Goal: Obtain resource: Obtain resource

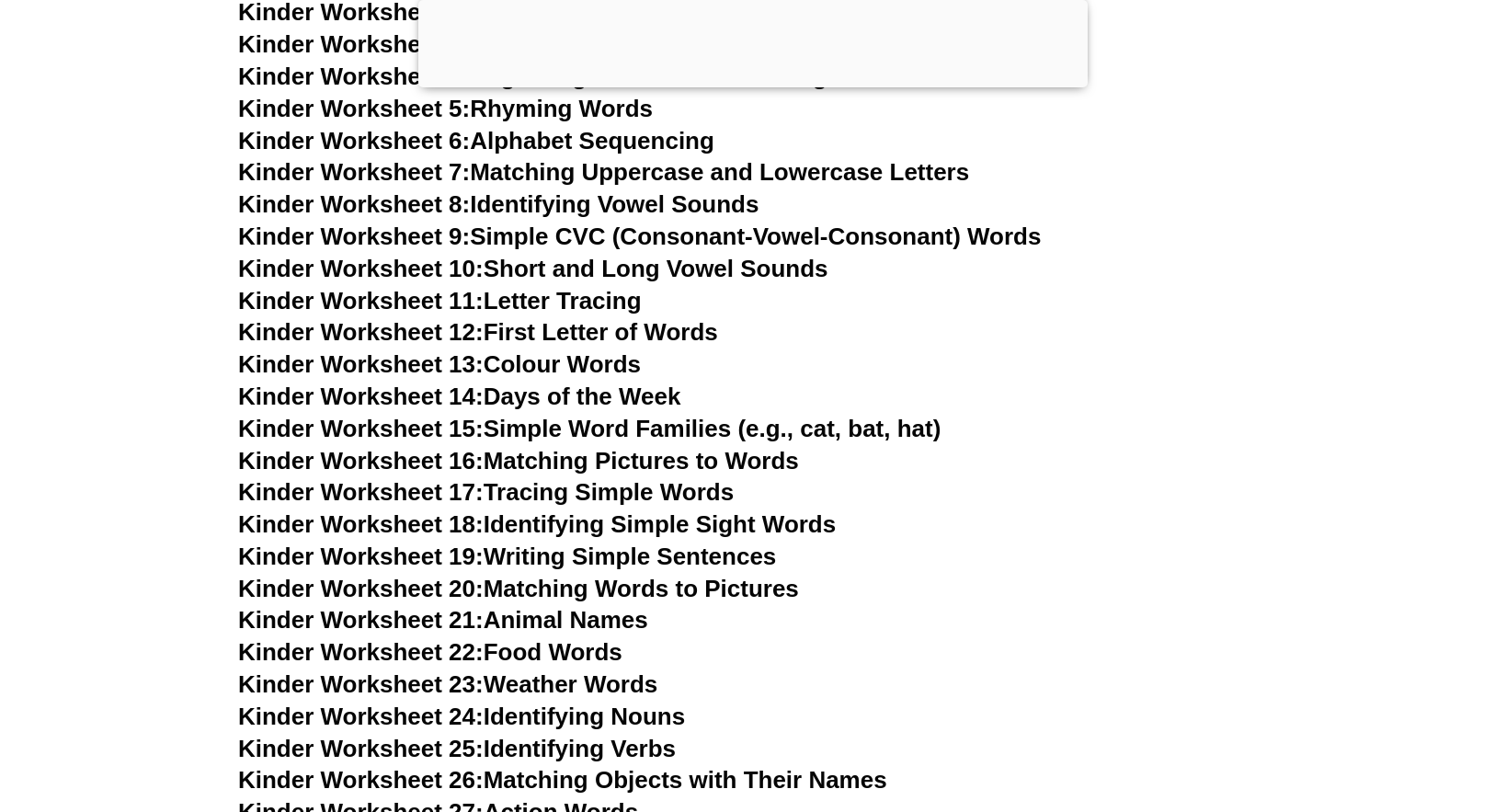
scroll to position [943, 0]
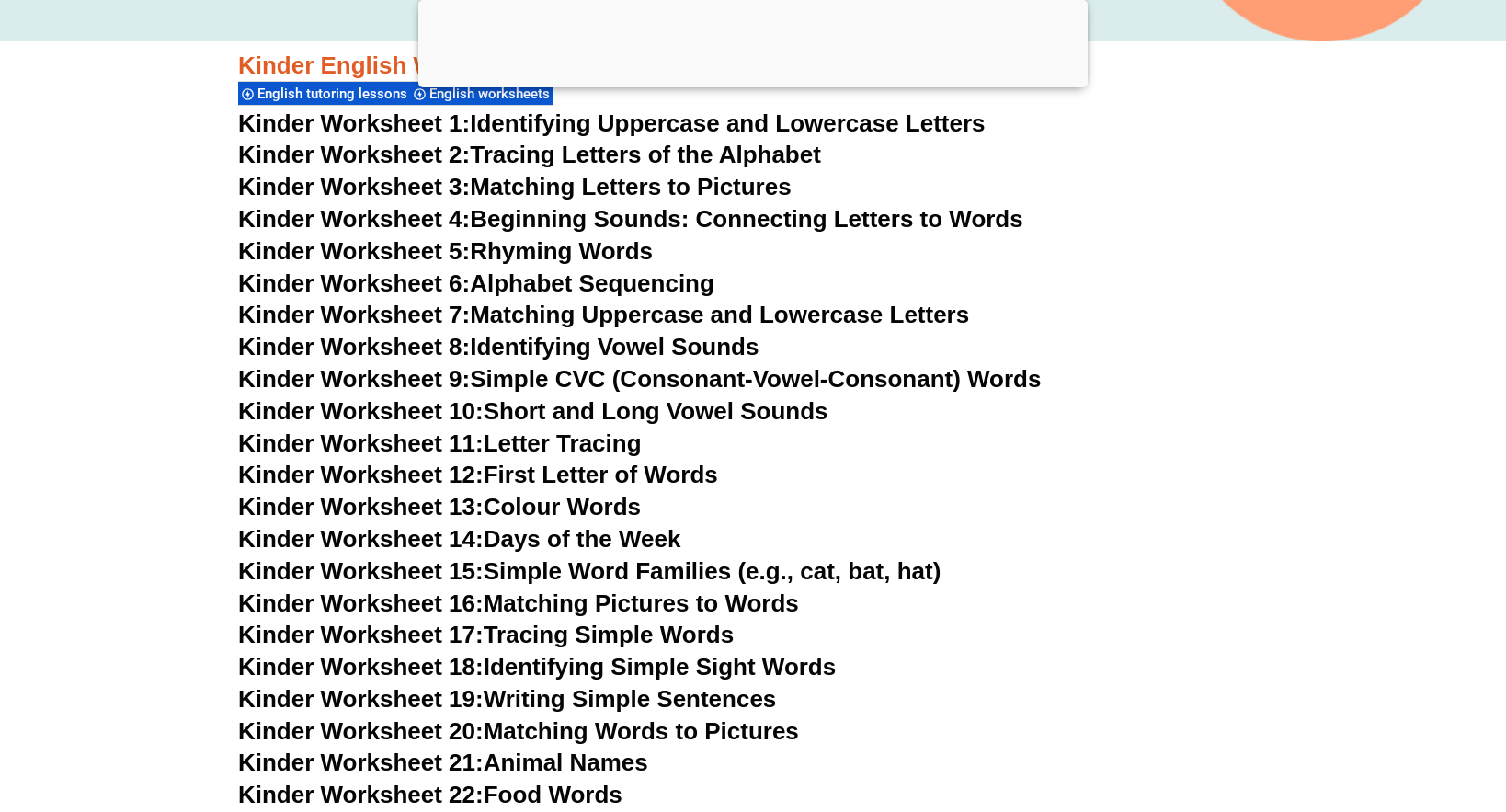
scroll to position [781, 0]
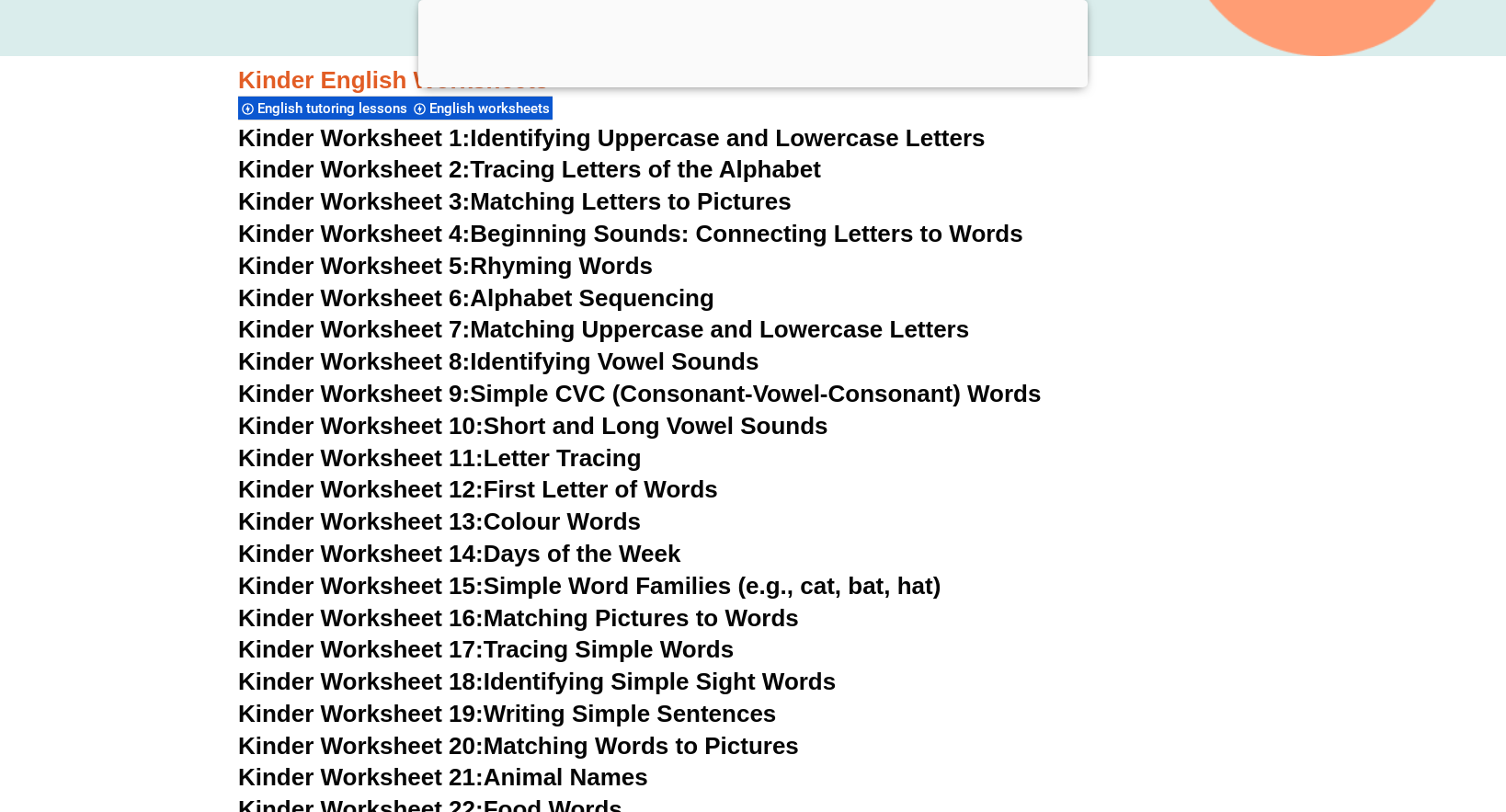
click at [613, 233] on link "Kinder Worksheet 4: Beginning Sounds: Connecting Letters to Words" at bounding box center [630, 233] width 785 height 28
click at [606, 270] on link "Kinder Worksheet 5: Rhyming Words" at bounding box center [445, 265] width 415 height 28
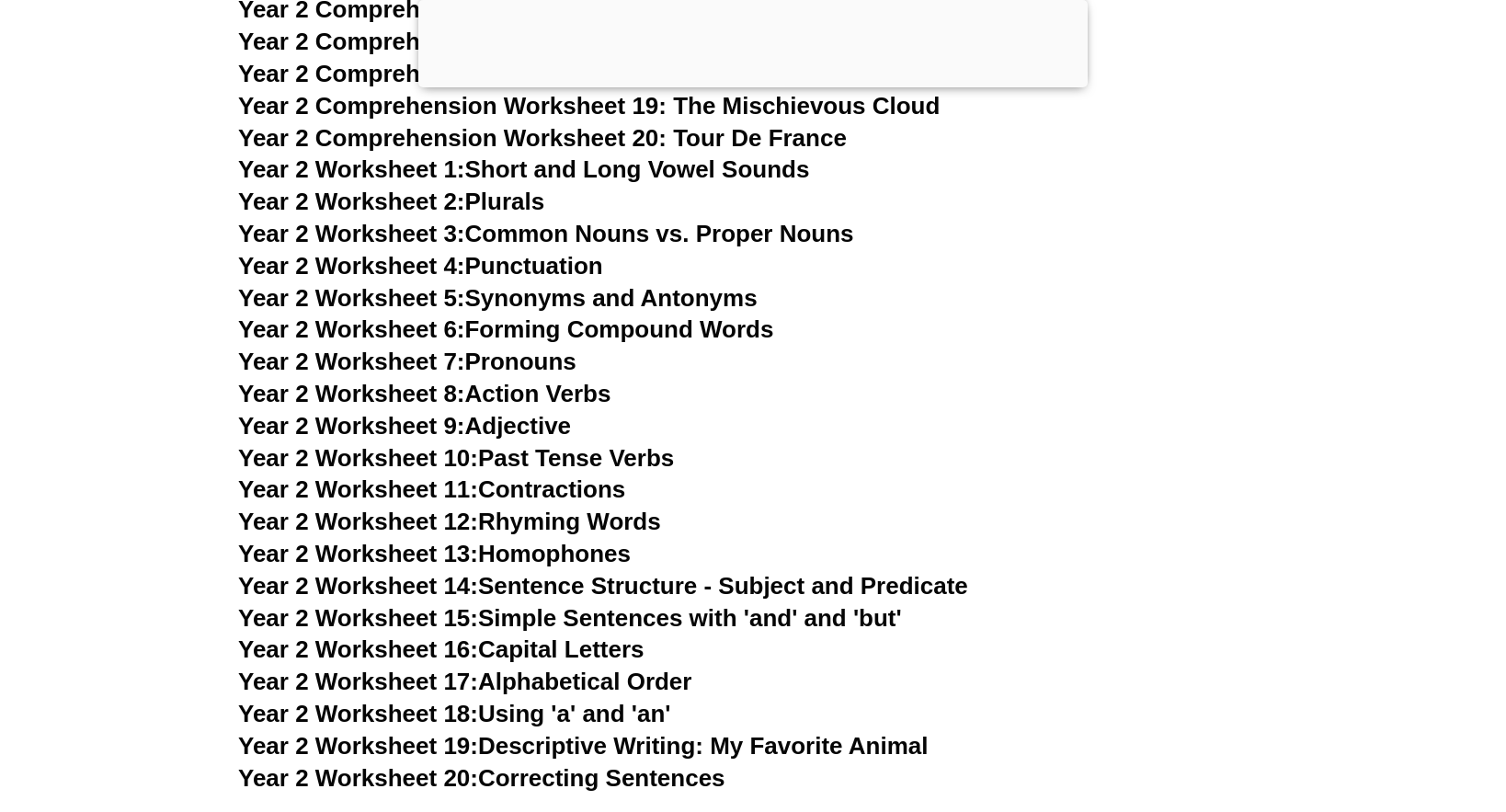
scroll to position [5484, 0]
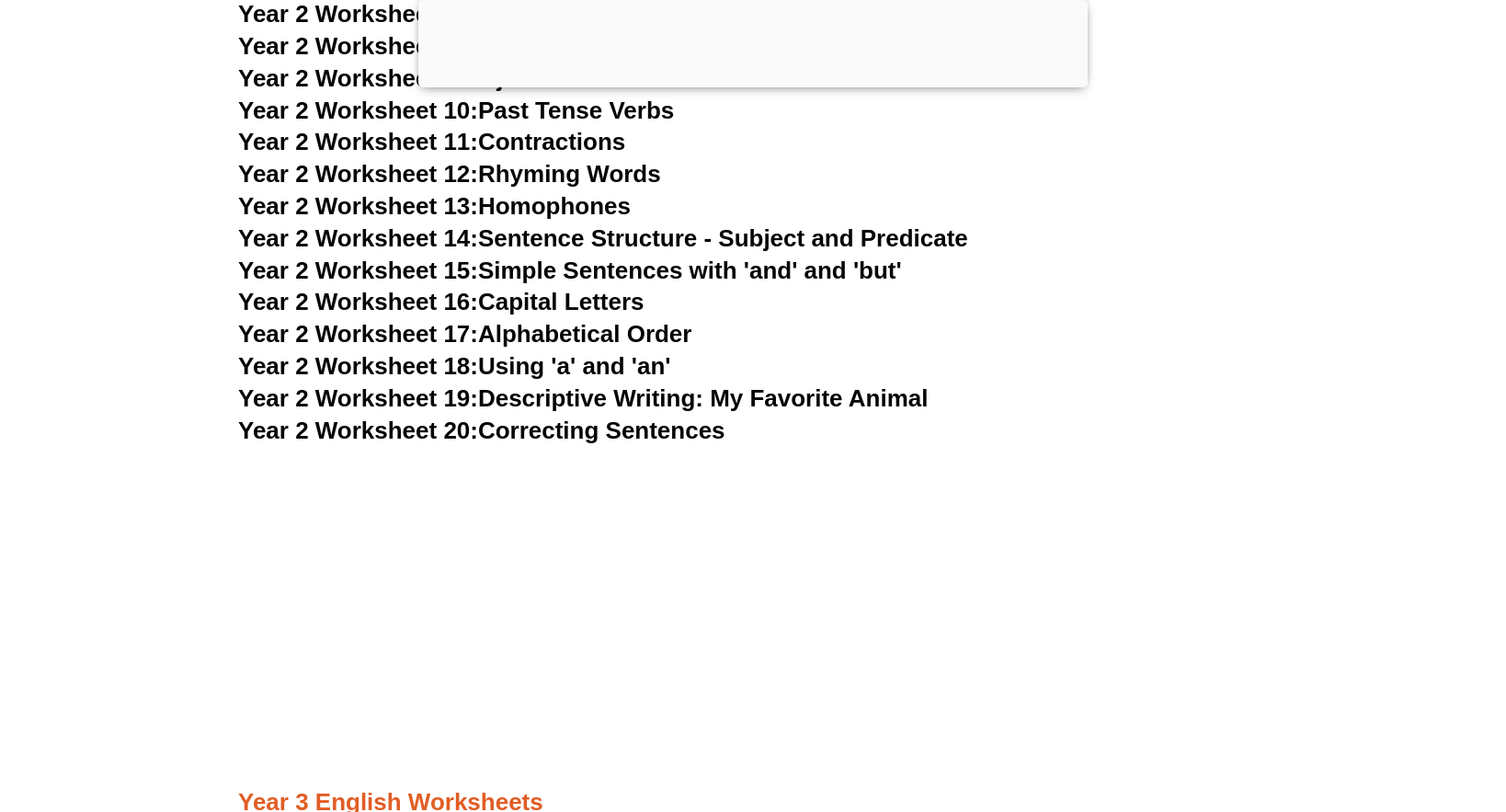
drag, startPoint x: 1210, startPoint y: 310, endPoint x: 1215, endPoint y: 60, distance: 250.0
click at [1210, 311] on h3 "Year 2 Worksheet 16: Capital Letters" at bounding box center [752, 303] width 1029 height 31
click at [1091, 319] on h3 "Year 2 Worksheet 17: Alphabetical Order" at bounding box center [752, 334] width 1029 height 31
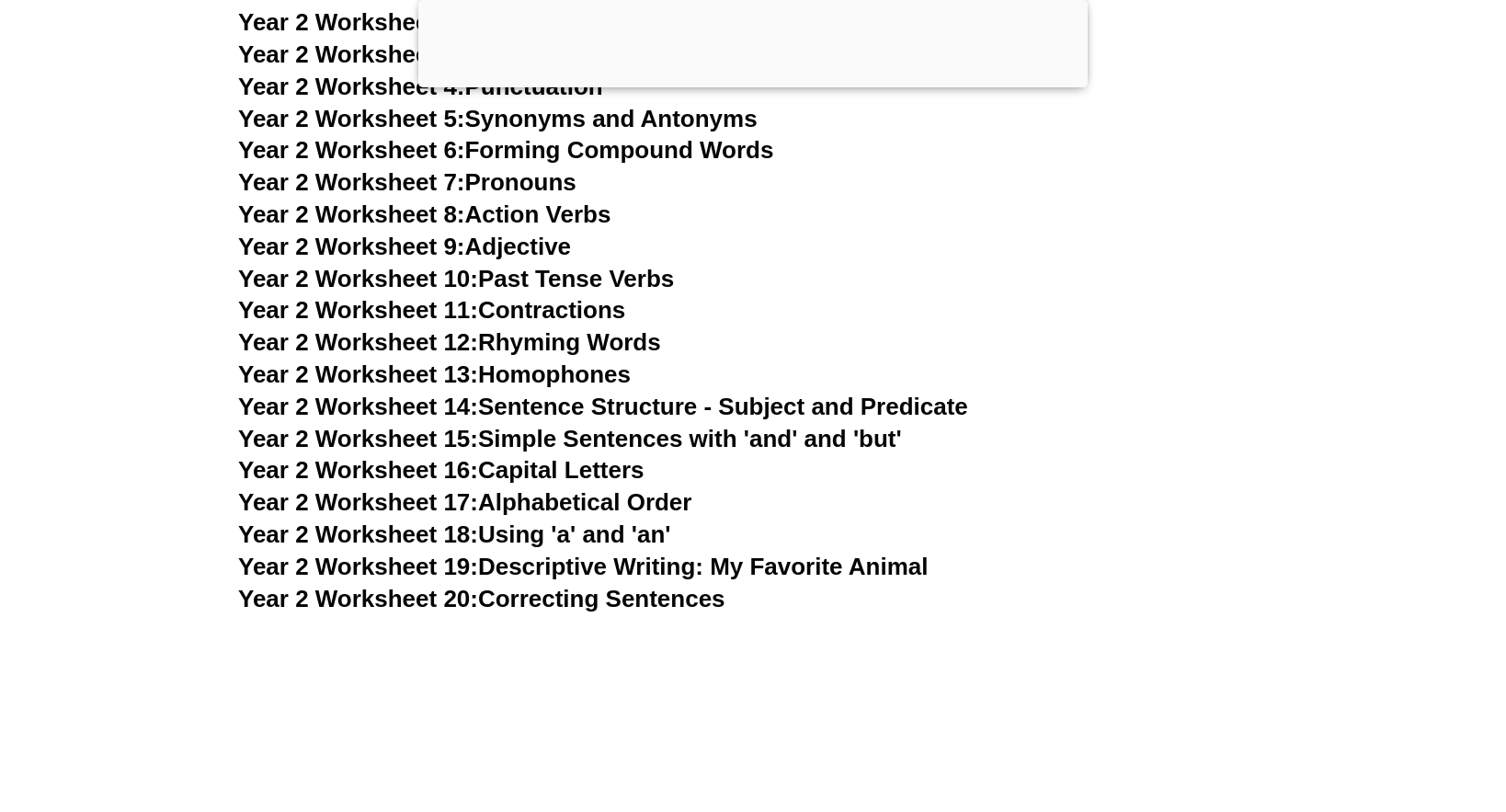
scroll to position [5236, 0]
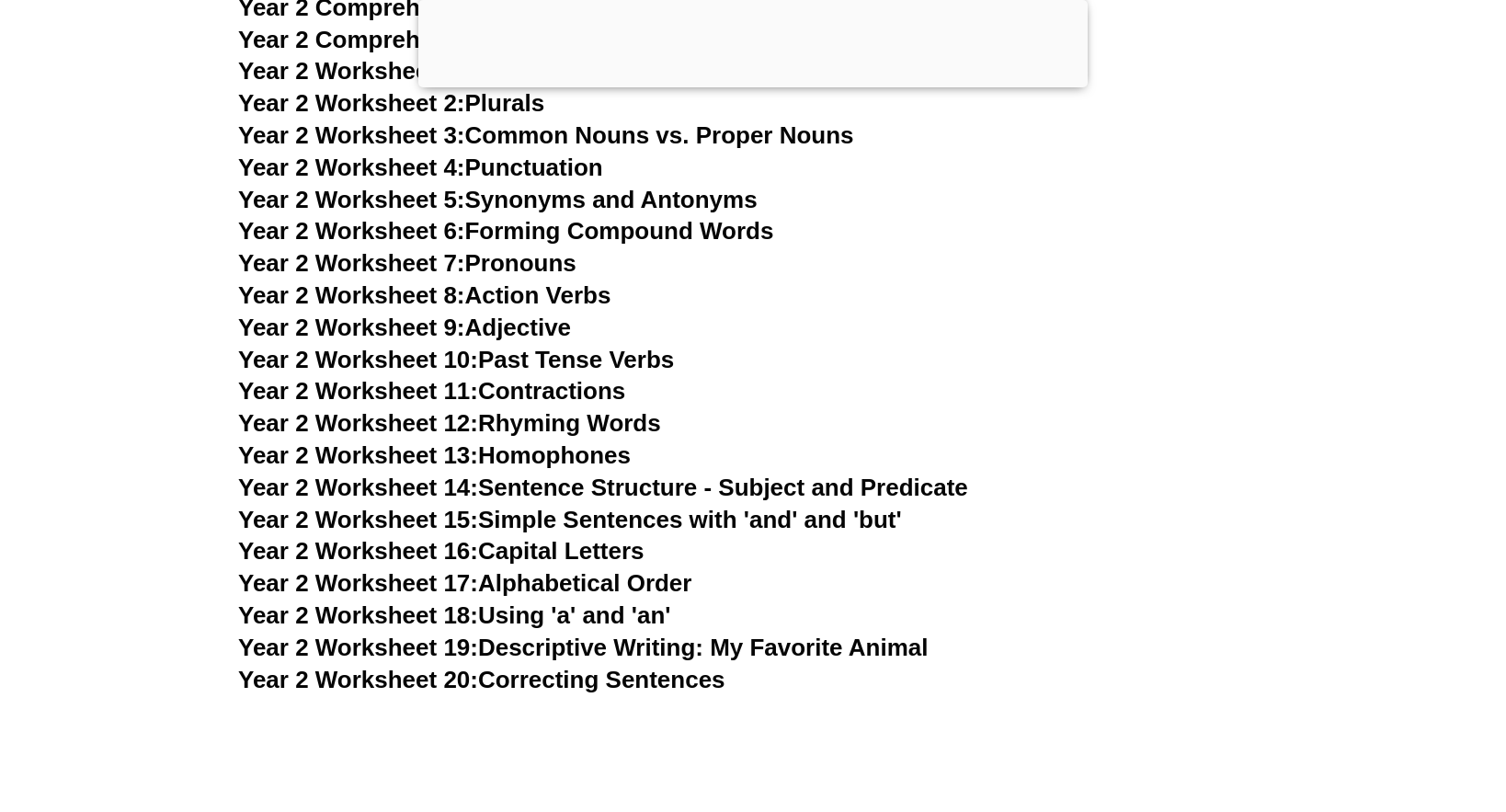
click at [542, 326] on link "Year 2 Worksheet 9: Adjective" at bounding box center [404, 327] width 333 height 28
click at [532, 448] on link "Year 2 Worksheet 13: Homophones" at bounding box center [434, 455] width 392 height 28
click at [520, 423] on link "Year 2 Worksheet 12: Rhyming Words" at bounding box center [449, 423] width 423 height 28
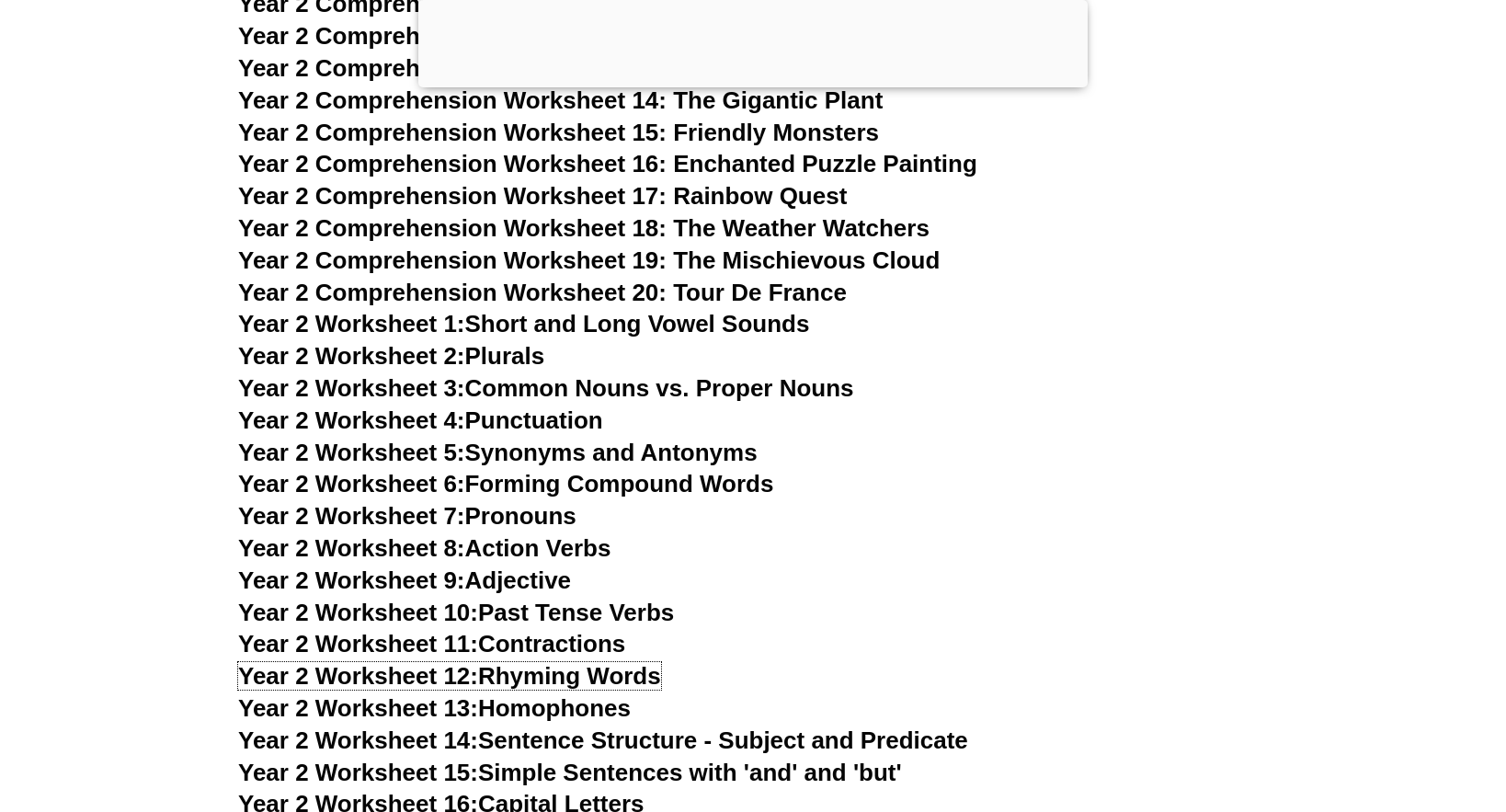
scroll to position [4970, 0]
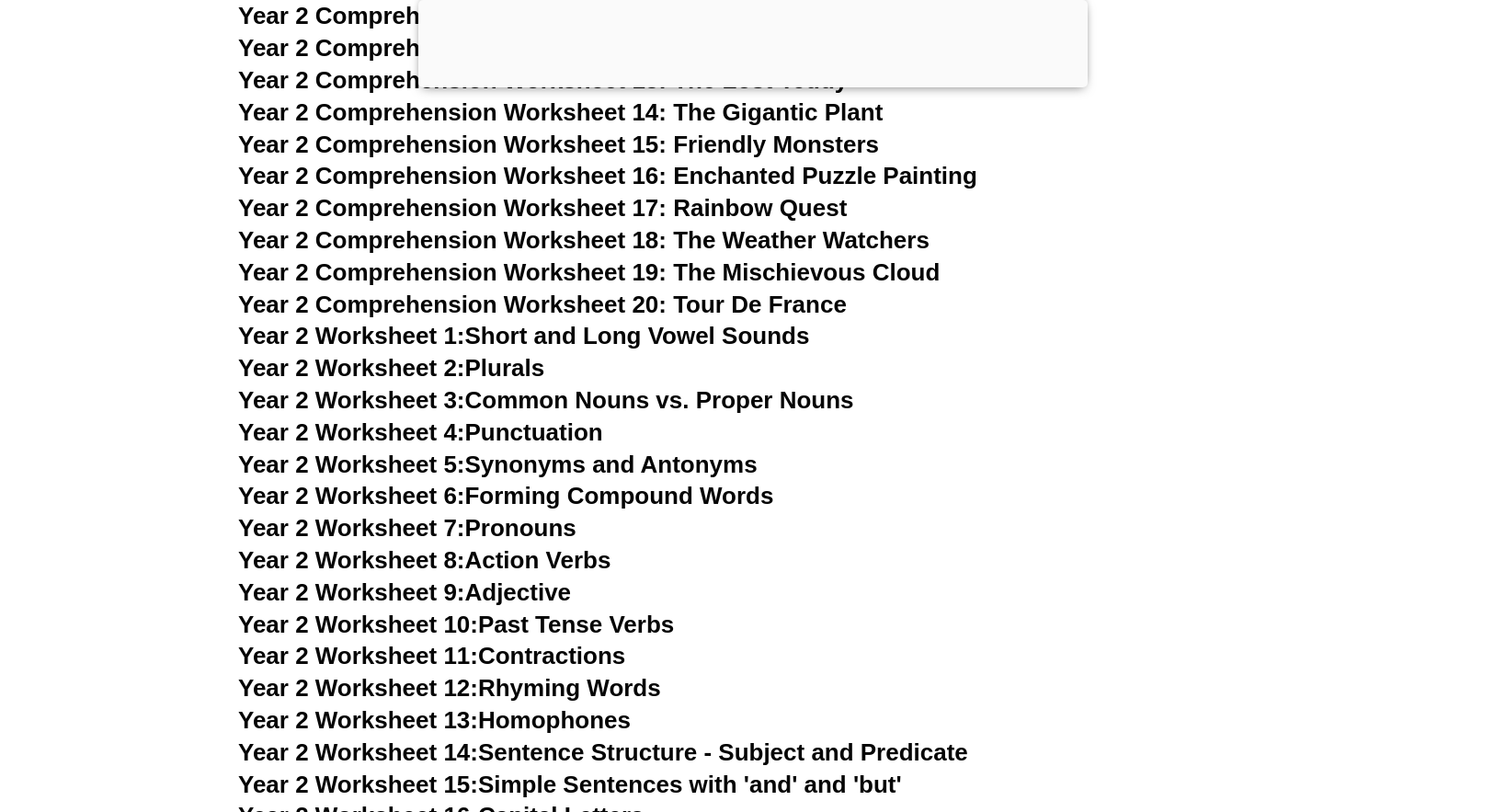
click at [588, 433] on link "Year 2 Worksheet 4: Punctuation" at bounding box center [420, 432] width 365 height 28
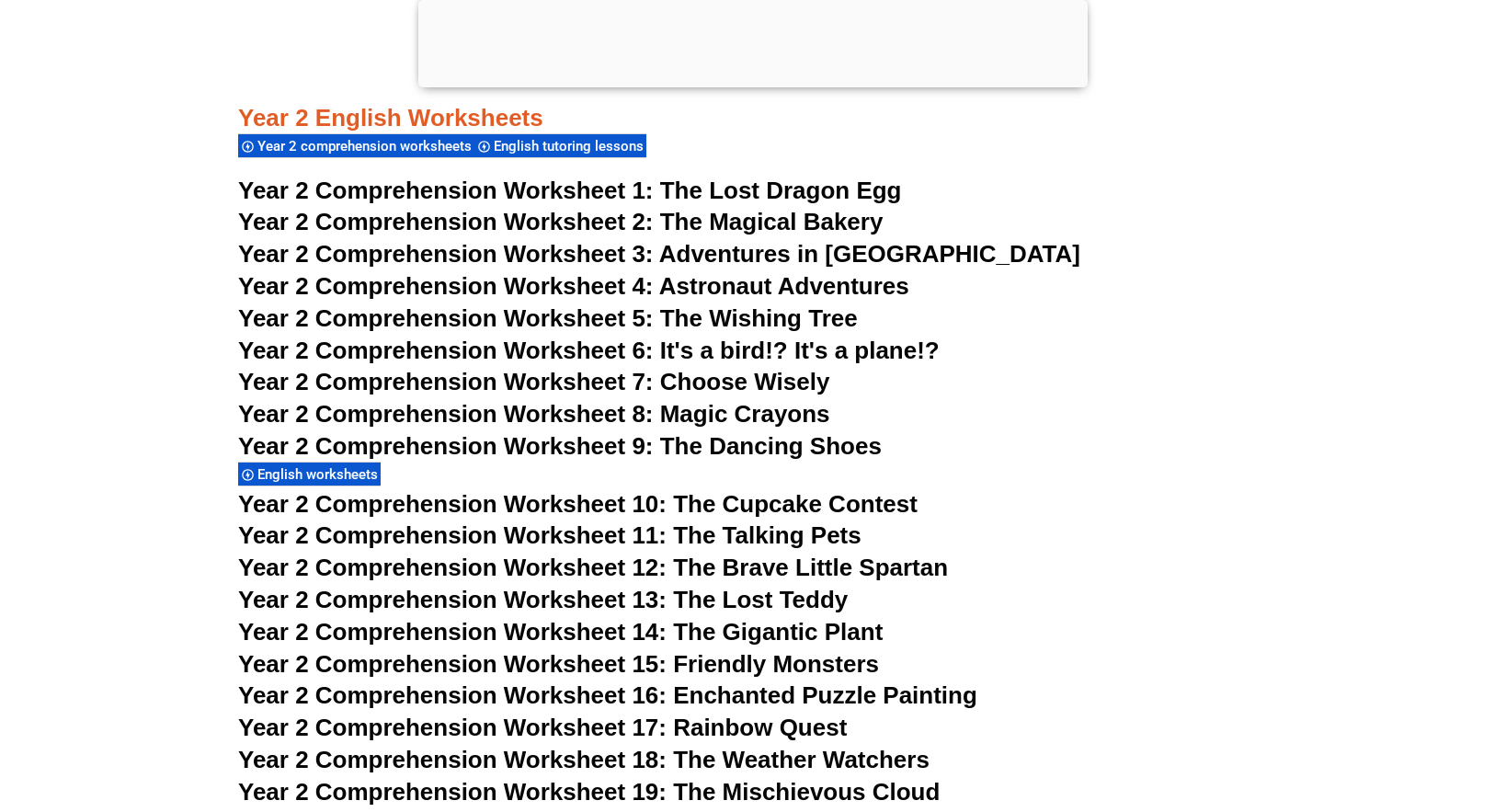
scroll to position [4426, 0]
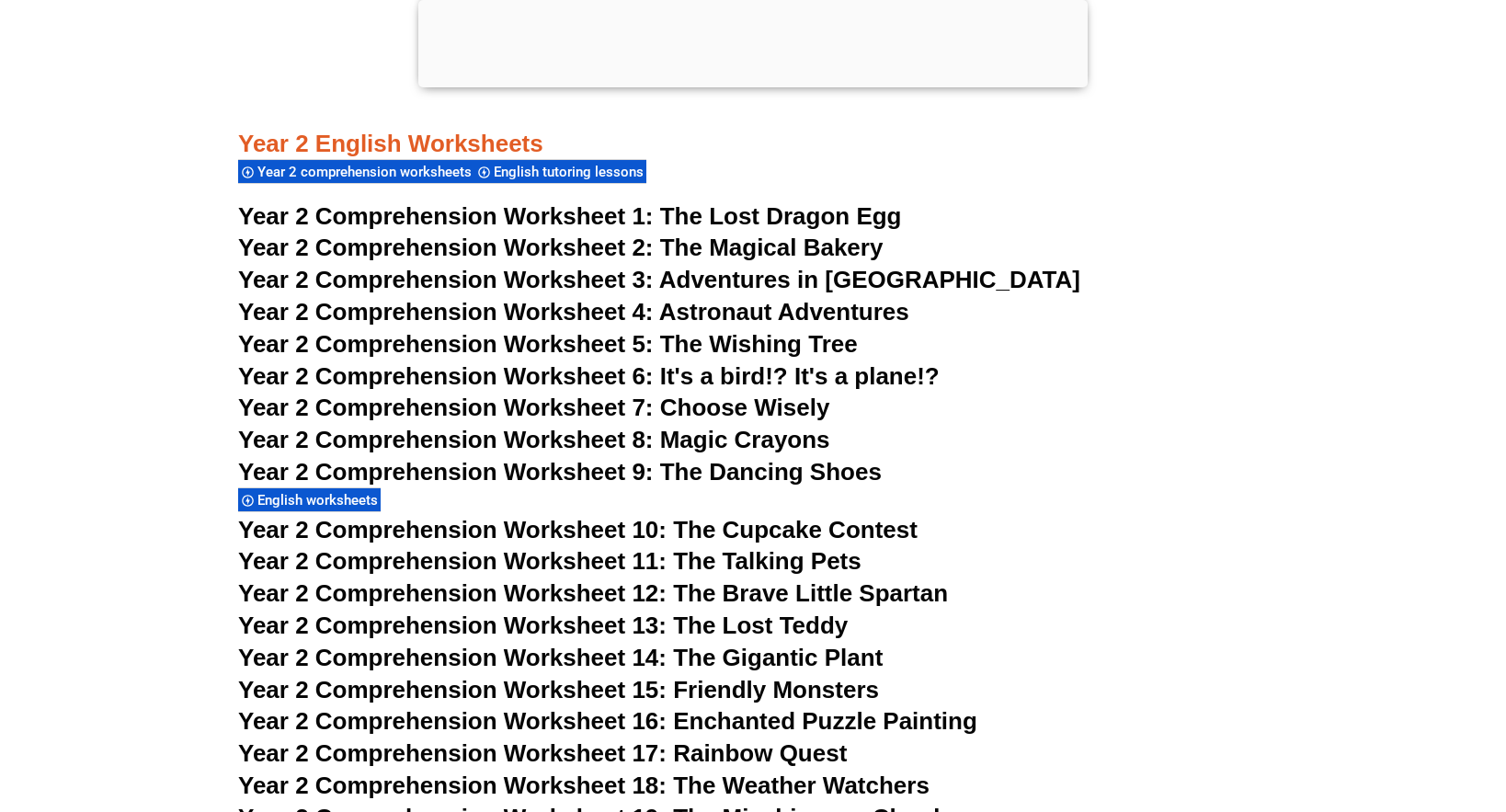
click at [777, 213] on span "The Lost Dragon Egg" at bounding box center [781, 216] width 242 height 28
click at [687, 380] on span "Year 2 Comprehension Worksheet 6: It's a bird!? It's a plane!?" at bounding box center [589, 376] width 702 height 28
click at [802, 436] on span "Year 2 Comprehension Worksheet 8: Magic Crayons" at bounding box center [534, 439] width 592 height 28
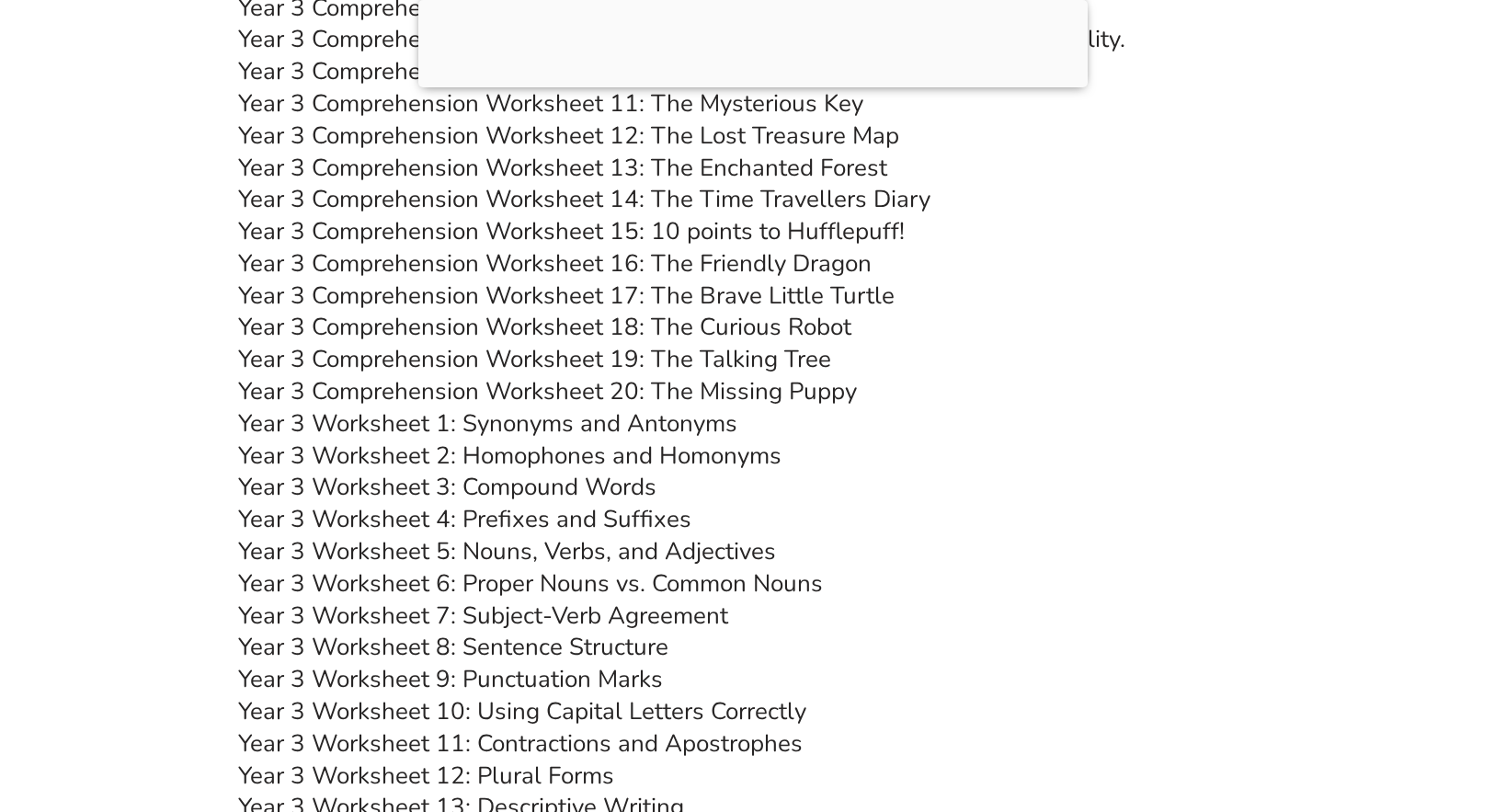
scroll to position [6482, 0]
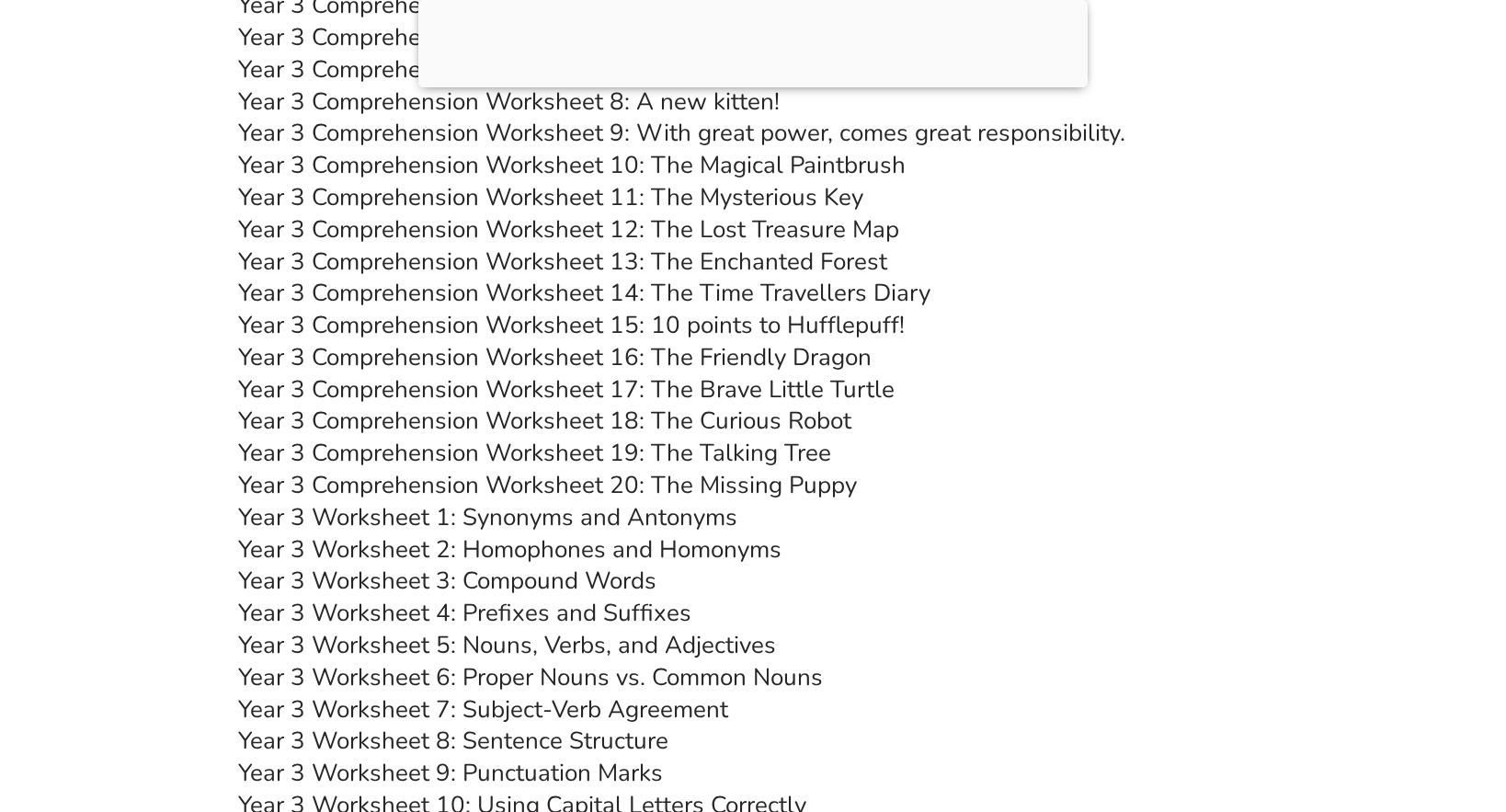
click at [630, 645] on link "Year 3 Worksheet 5: Nouns, Verbs, and Adjectives" at bounding box center [506, 645] width 538 height 32
click at [591, 578] on link "Year 3 Worksheet 3: Compound Words" at bounding box center [446, 580] width 418 height 32
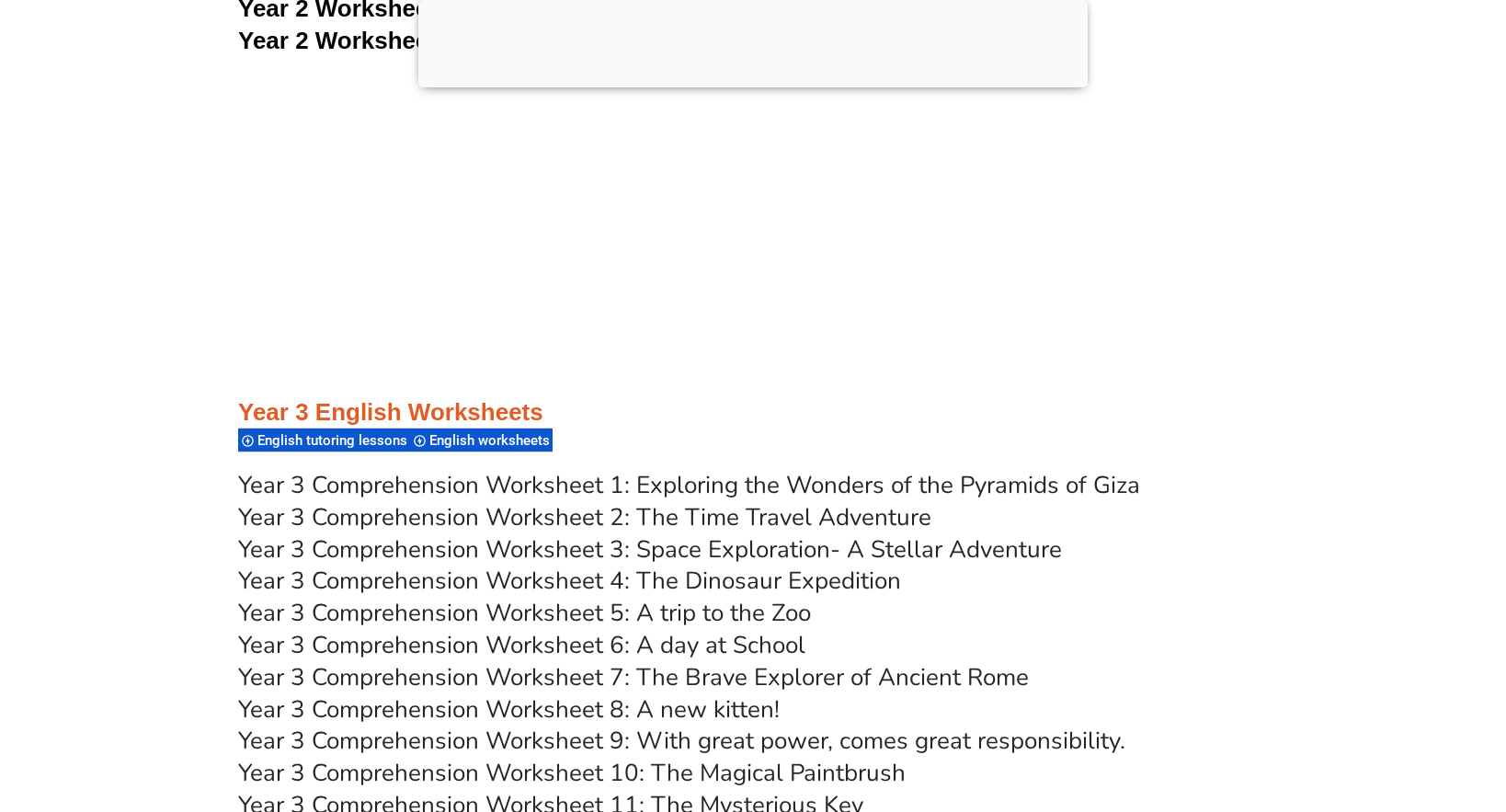
scroll to position [5782, 0]
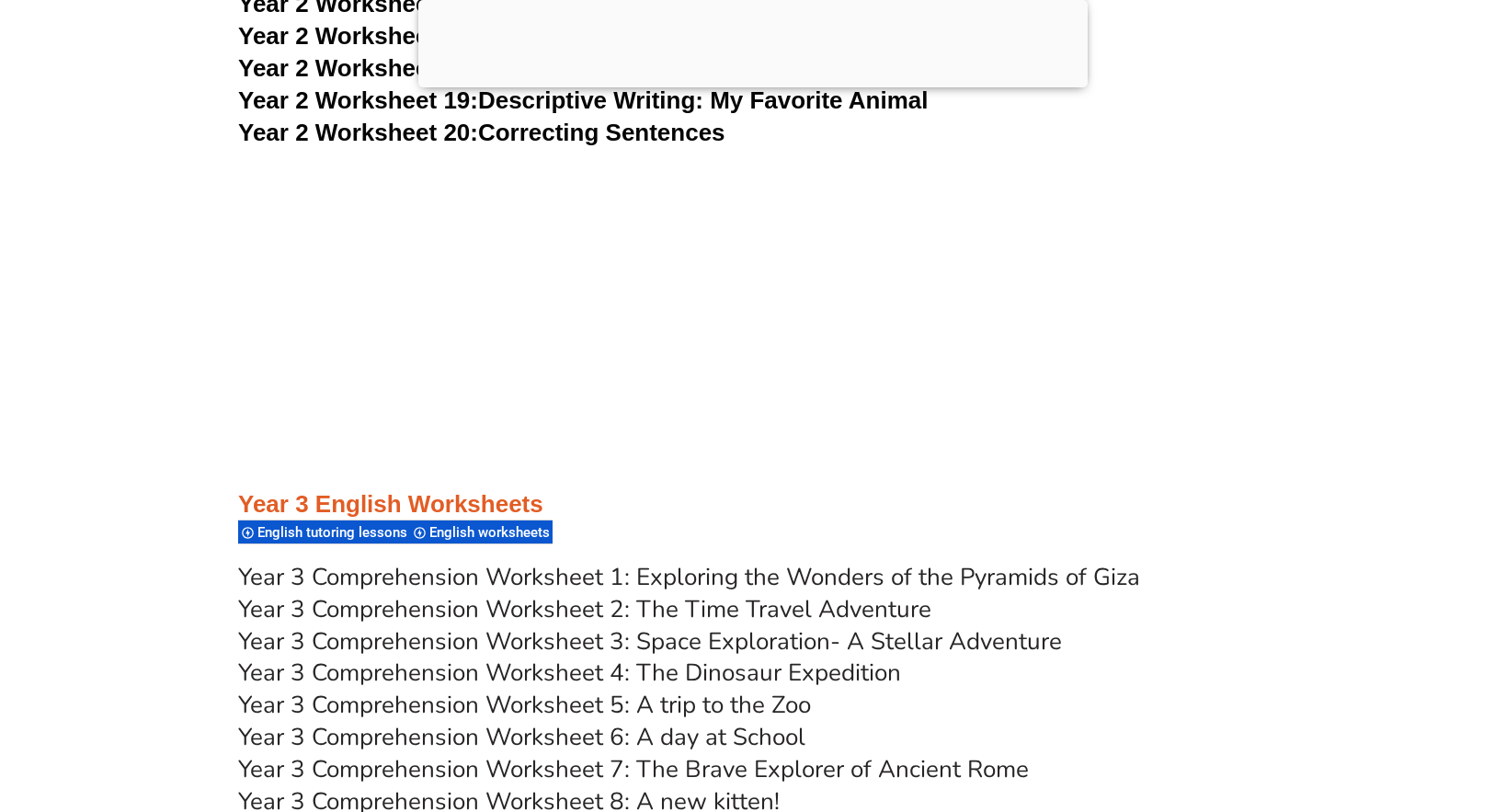
click at [745, 574] on link "Year 3 Comprehension Worksheet 1: Exploring the Wonders of the Pyramids of Giza" at bounding box center [688, 576] width 901 height 32
click at [716, 605] on link "Year 3 Comprehension Worksheet 2: The Time Travel Adventure" at bounding box center [584, 609] width 693 height 32
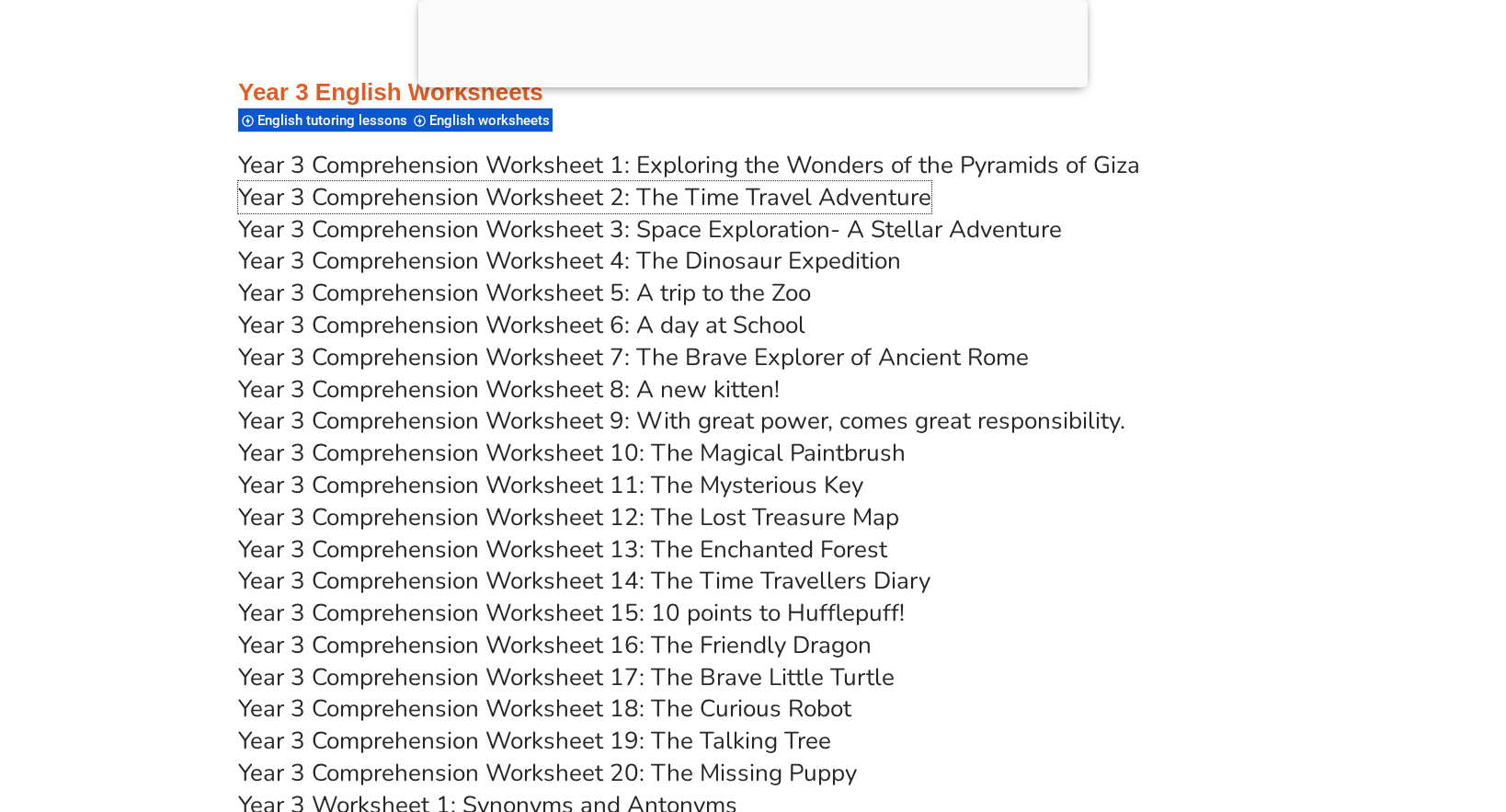
scroll to position [6183, 0]
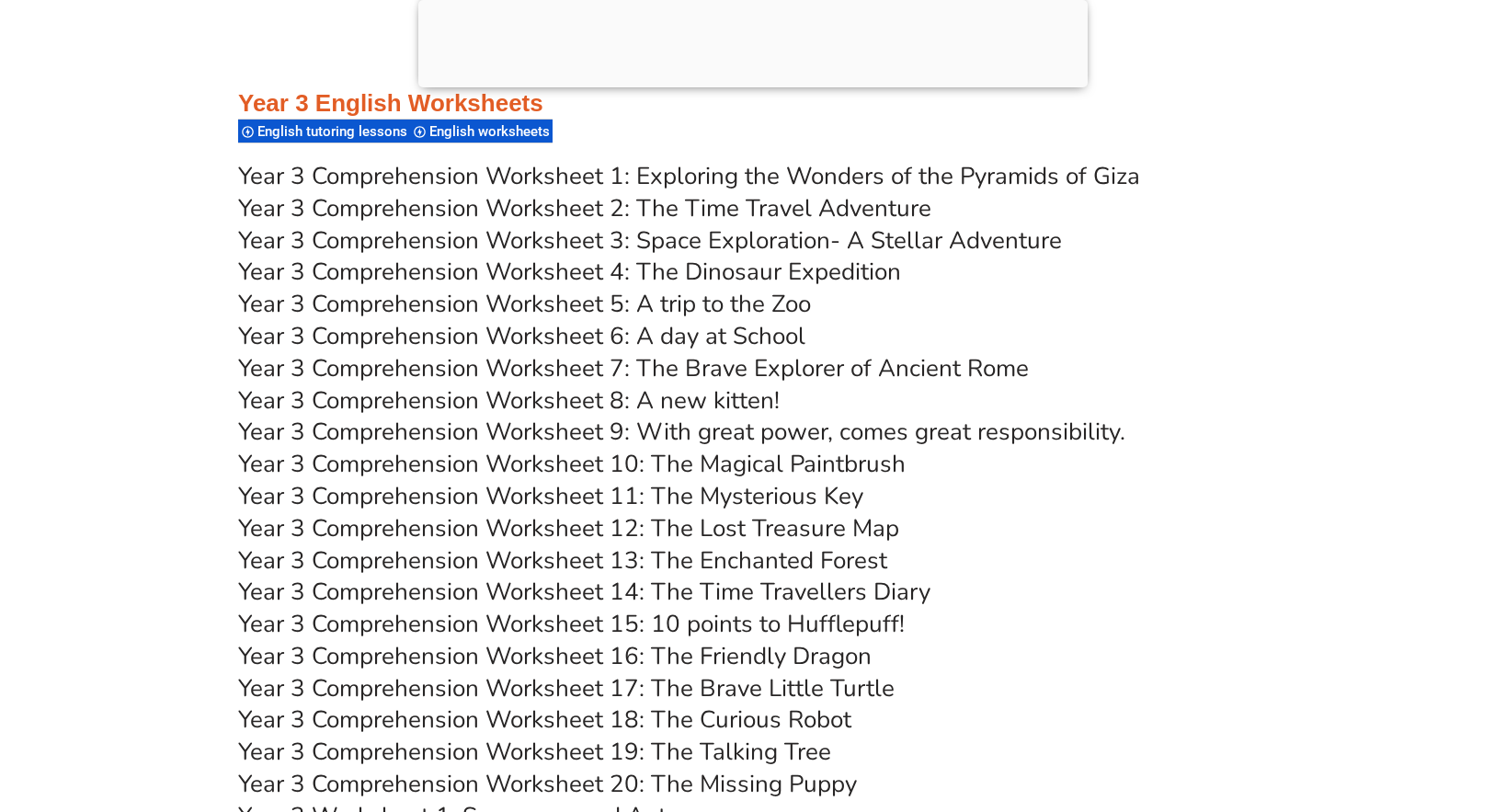
click at [670, 335] on link "Year 3 Comprehension Worksheet 6: A day at School" at bounding box center [521, 335] width 567 height 32
click at [662, 393] on link "Year 3 Comprehension Worksheet 8: A new kitten!" at bounding box center [508, 400] width 542 height 32
click at [680, 432] on link "Year 3 Comprehension Worksheet 9: With great power, comes great responsibility." at bounding box center [681, 432] width 887 height 32
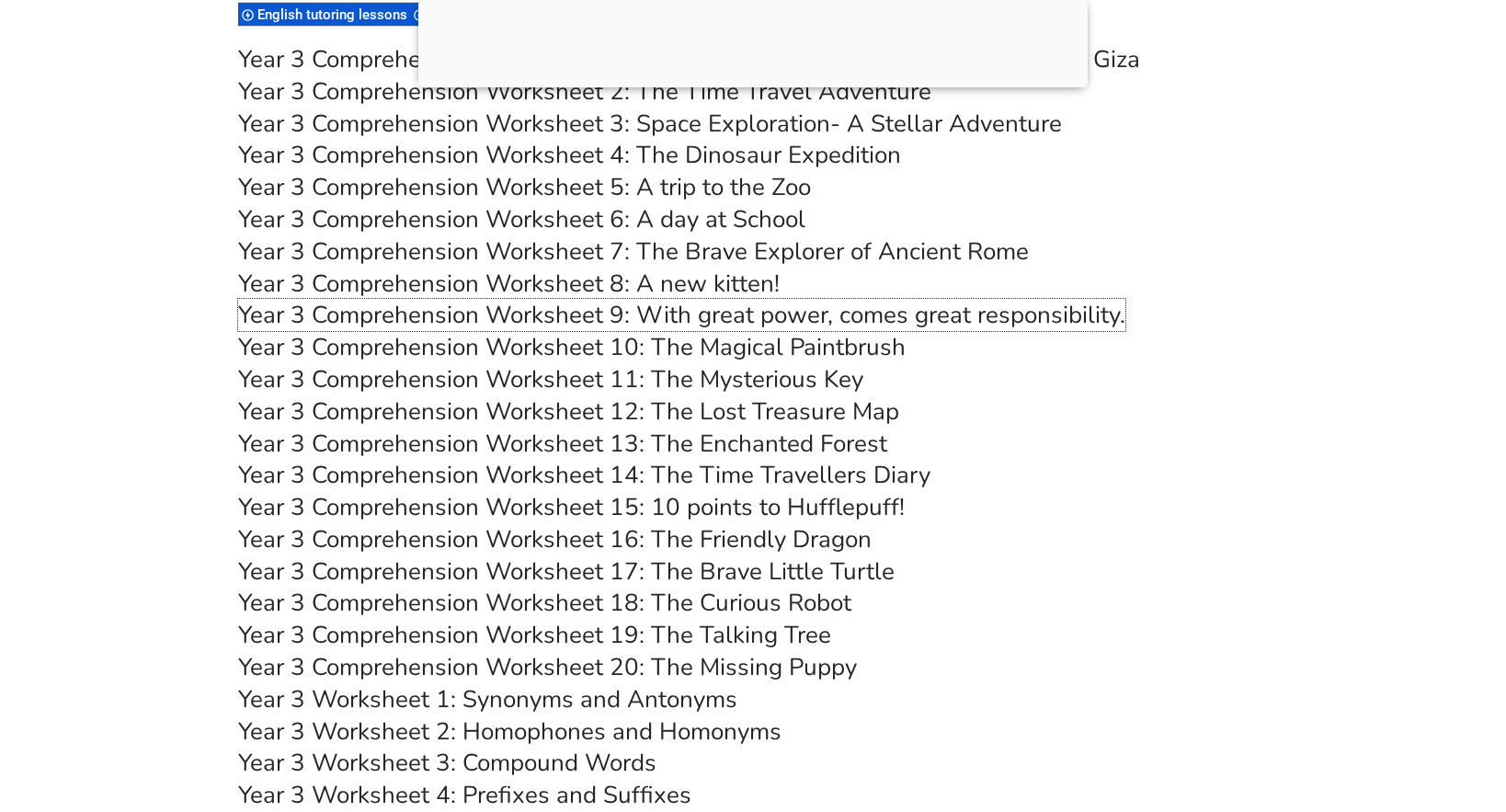
scroll to position [6304, 0]
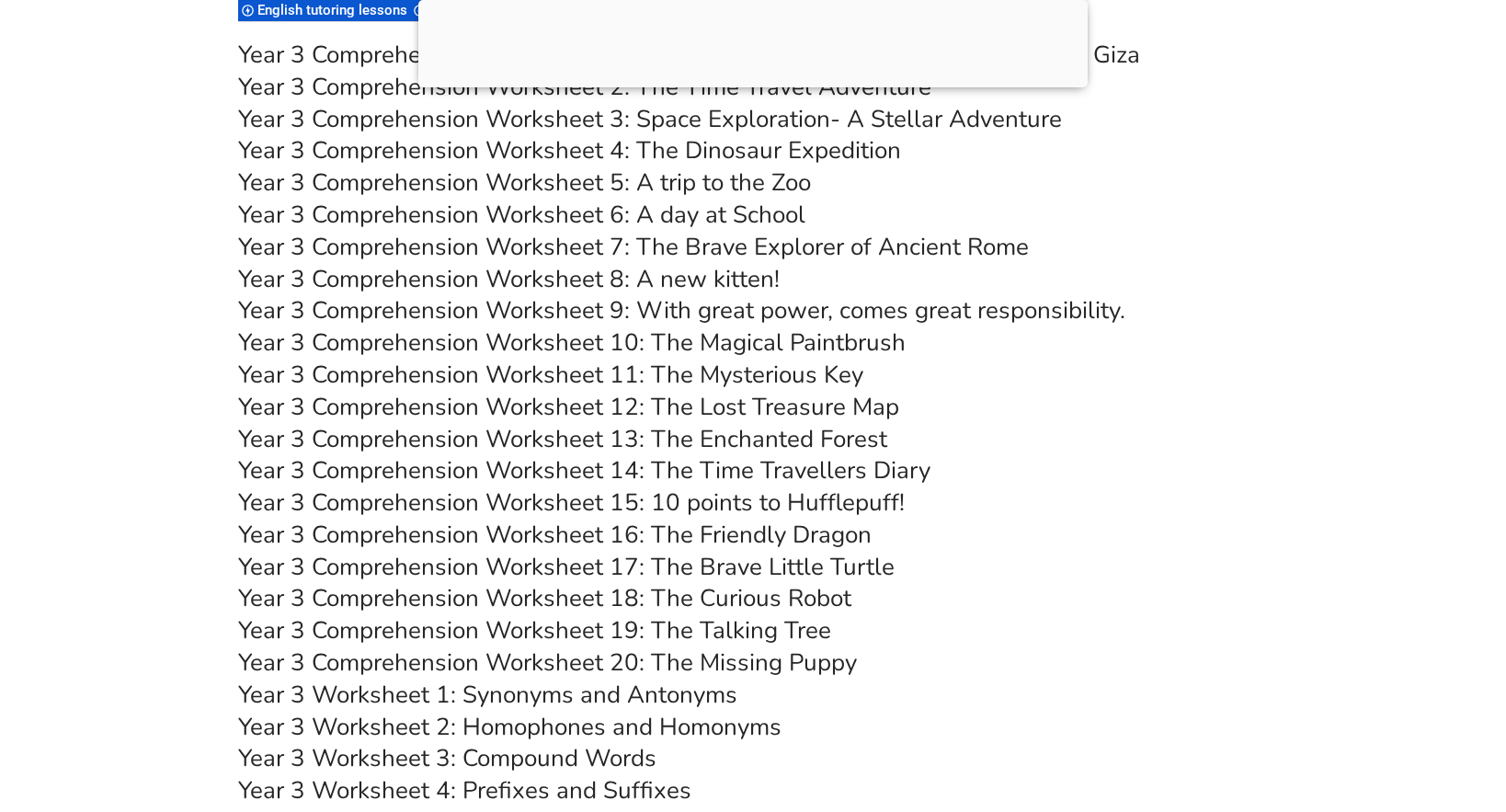
click at [665, 499] on link "Year 3 Comprehension Worksheet 15: 10 points to Hufflepuff!" at bounding box center [571, 502] width 666 height 32
click at [675, 630] on link "Year 3 Comprehension Worksheet 19: The Talking Tree" at bounding box center [534, 630] width 593 height 32
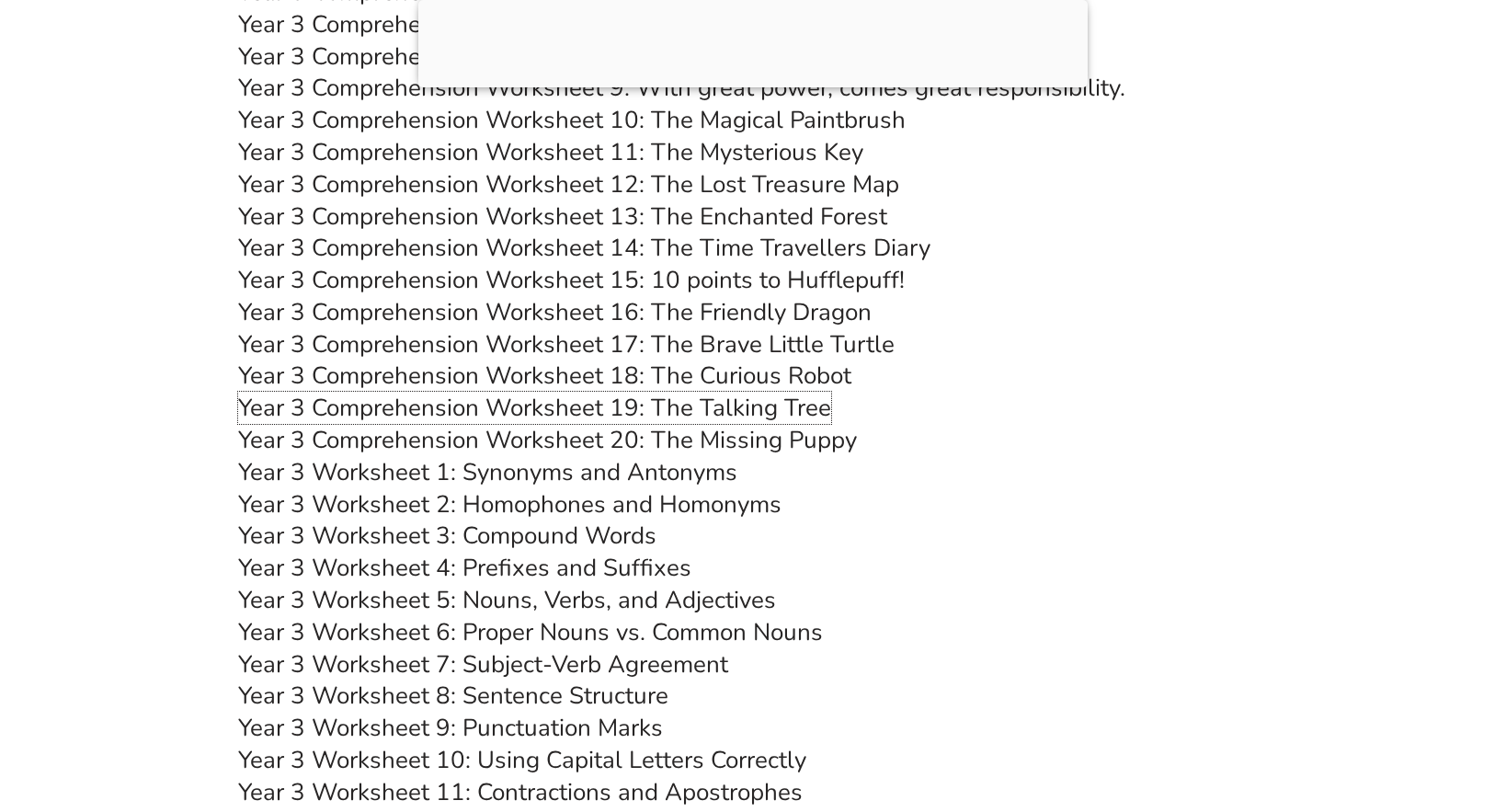
scroll to position [6546, 0]
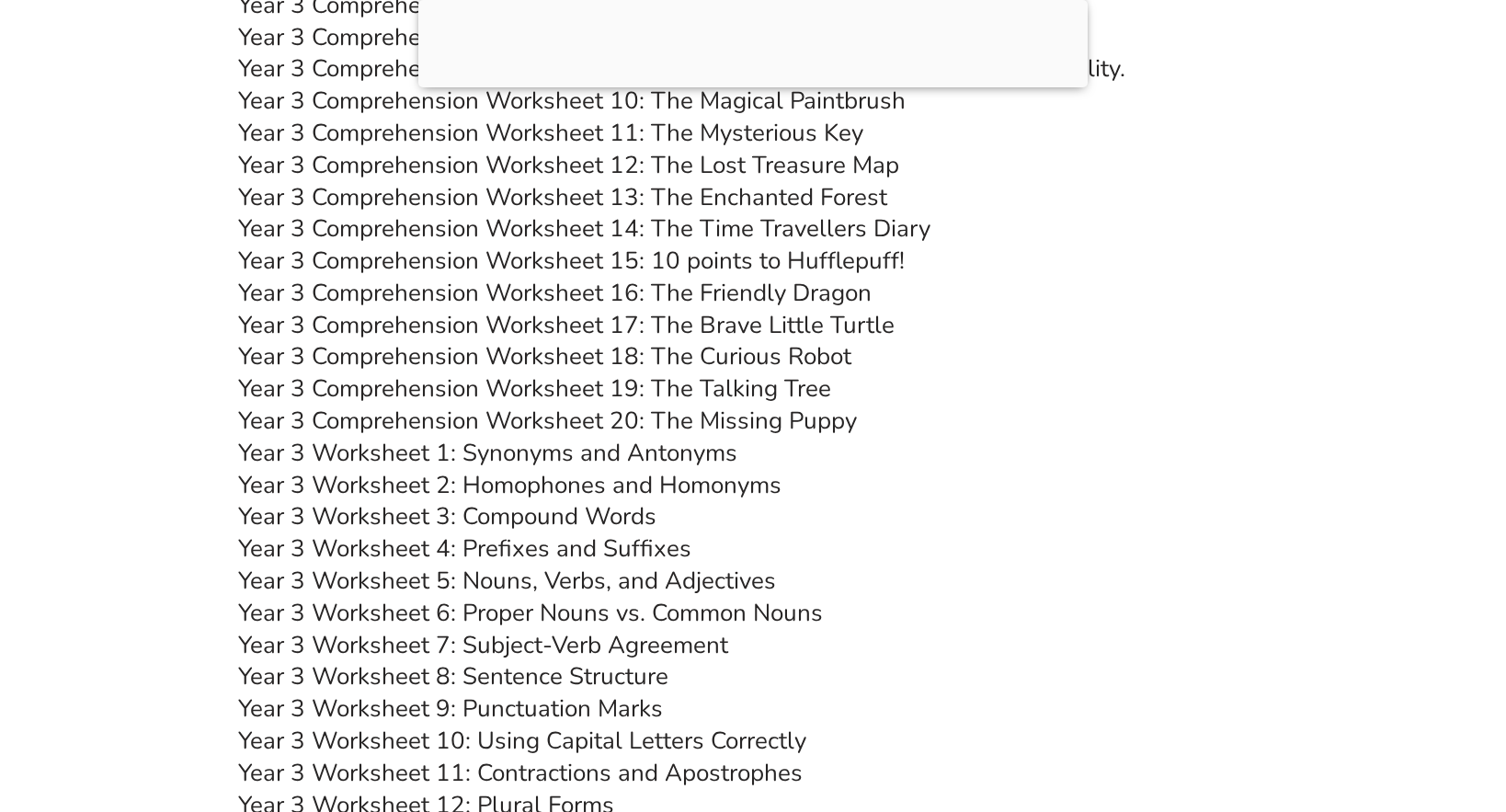
click at [641, 450] on link "Year 3 Worksheet 1: Synonyms and Antonyms" at bounding box center [488, 452] width 499 height 32
click at [616, 486] on link "Year 3 Worksheet 2: Homophones and Homonyms" at bounding box center [509, 485] width 544 height 32
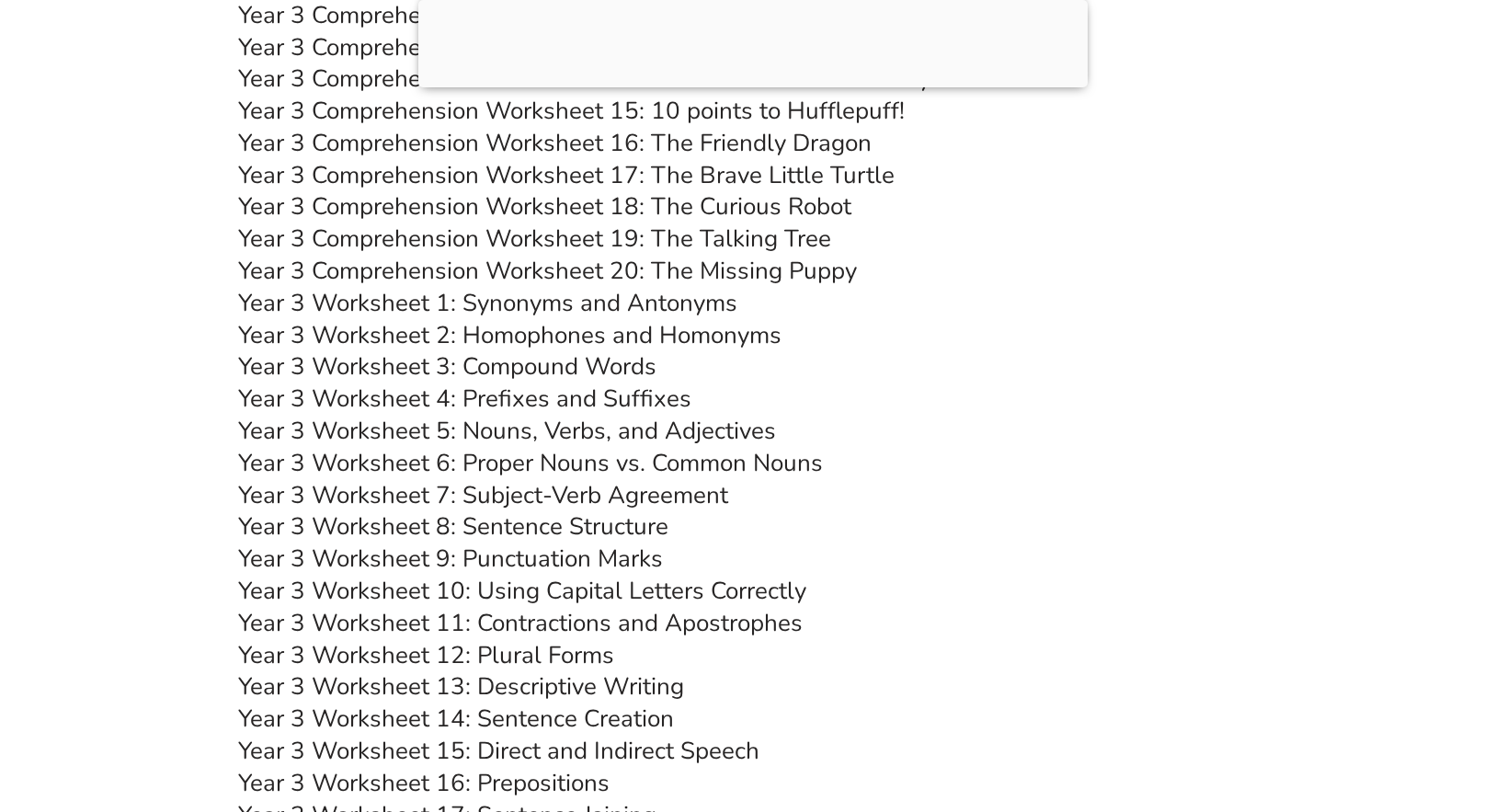
scroll to position [6805, 0]
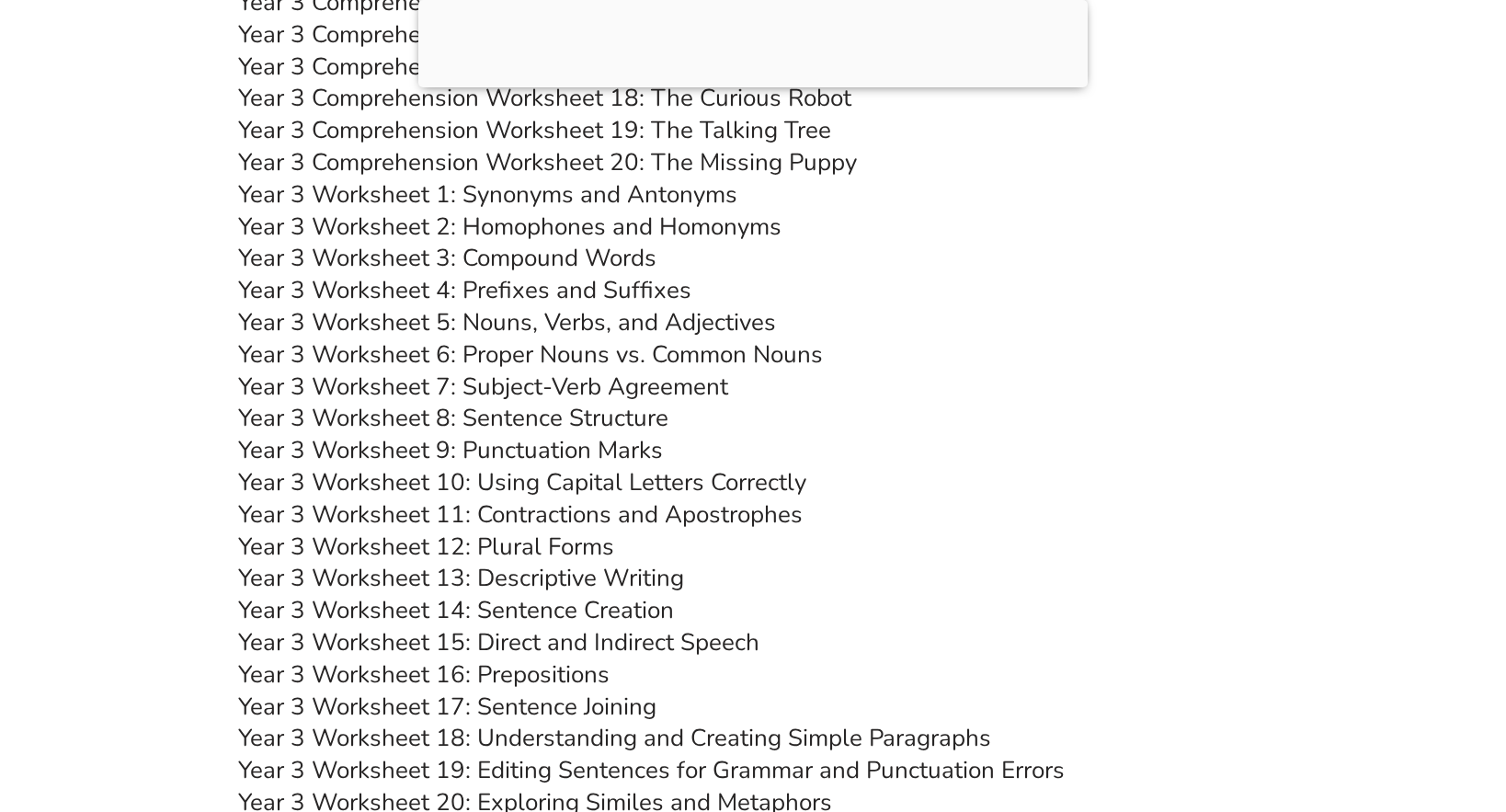
click at [582, 415] on link "Year 3 Worksheet 8: Sentence Structure" at bounding box center [453, 418] width 431 height 32
click at [654, 482] on link "Year 3 Worksheet 10: Using Capital Letters Correctly" at bounding box center [522, 482] width 568 height 32
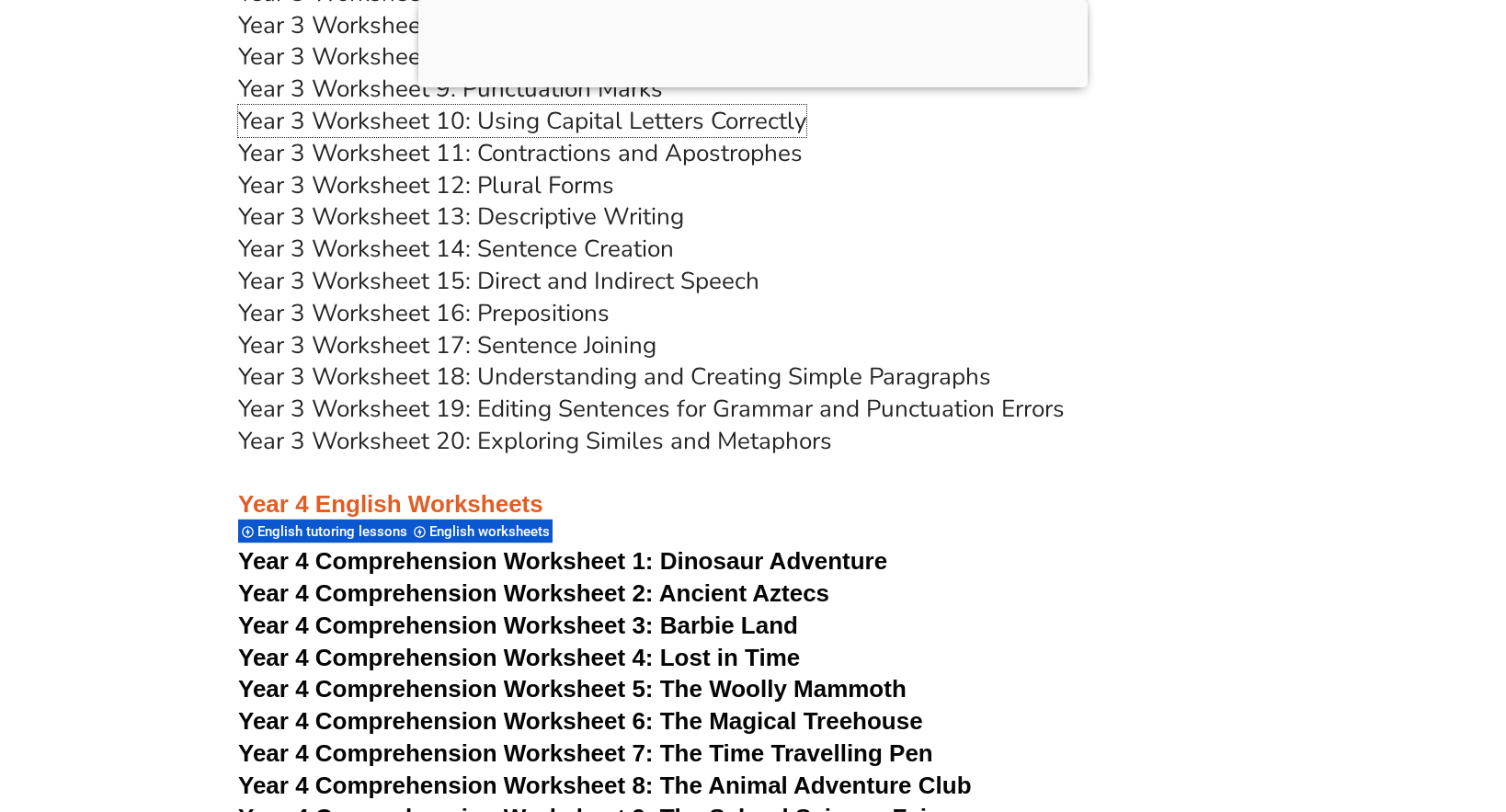
scroll to position [7190, 0]
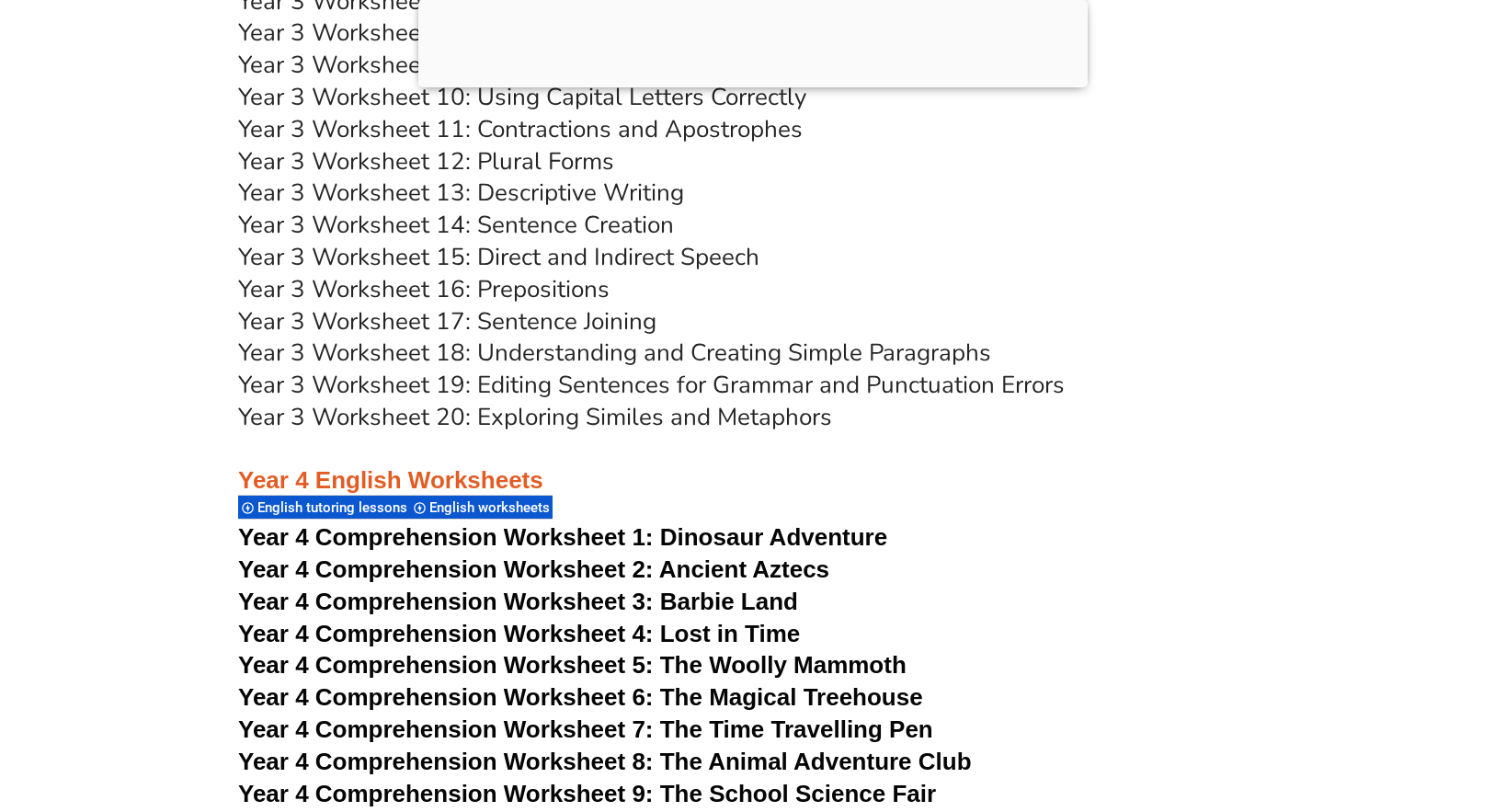
click at [733, 380] on link "Year 3 Worksheet 19: Editing Sentences for Grammar and Punctuation Errors" at bounding box center [651, 384] width 827 height 32
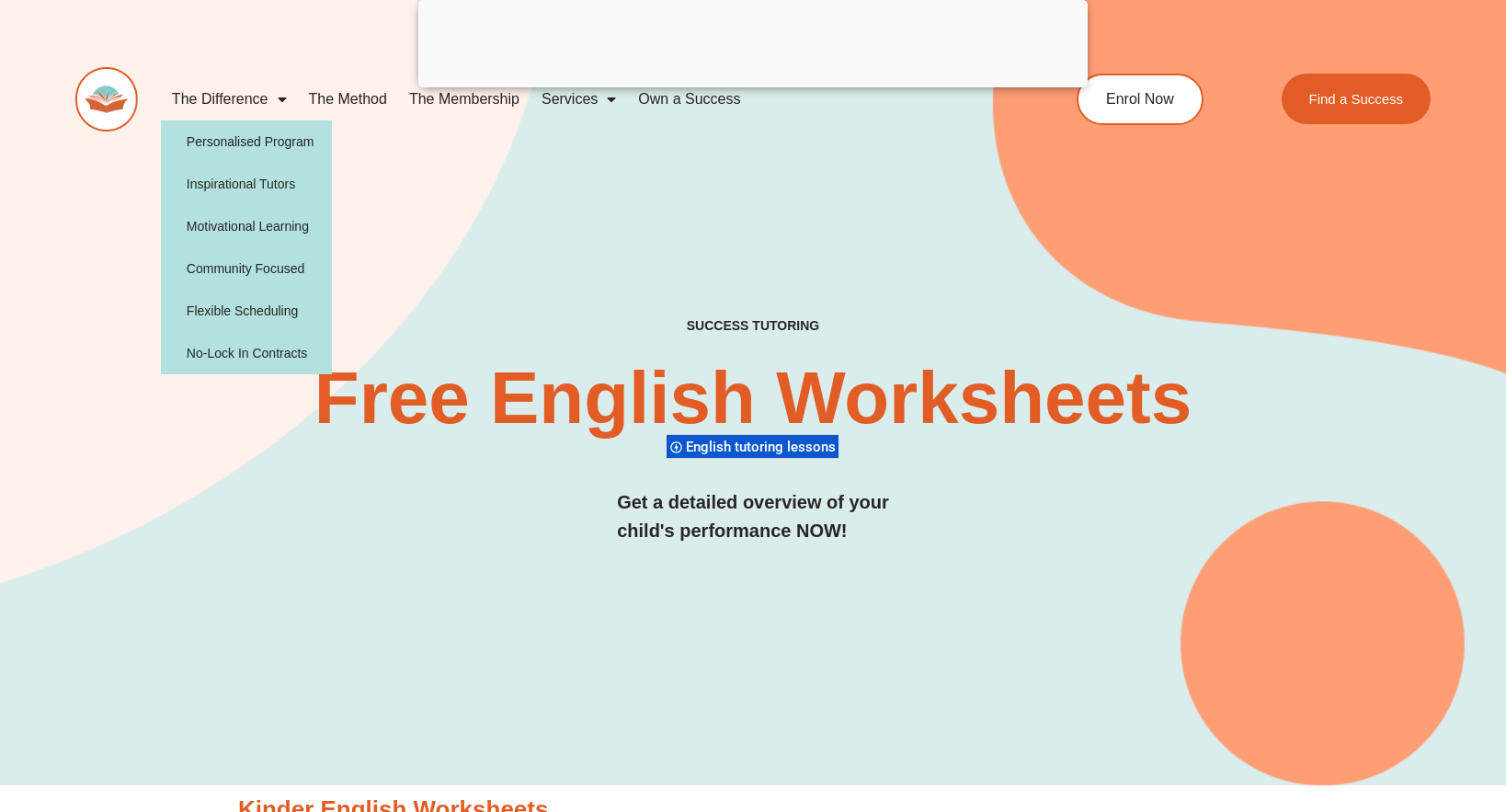
scroll to position [106, 0]
